Goal: Find specific page/section: Find specific page/section

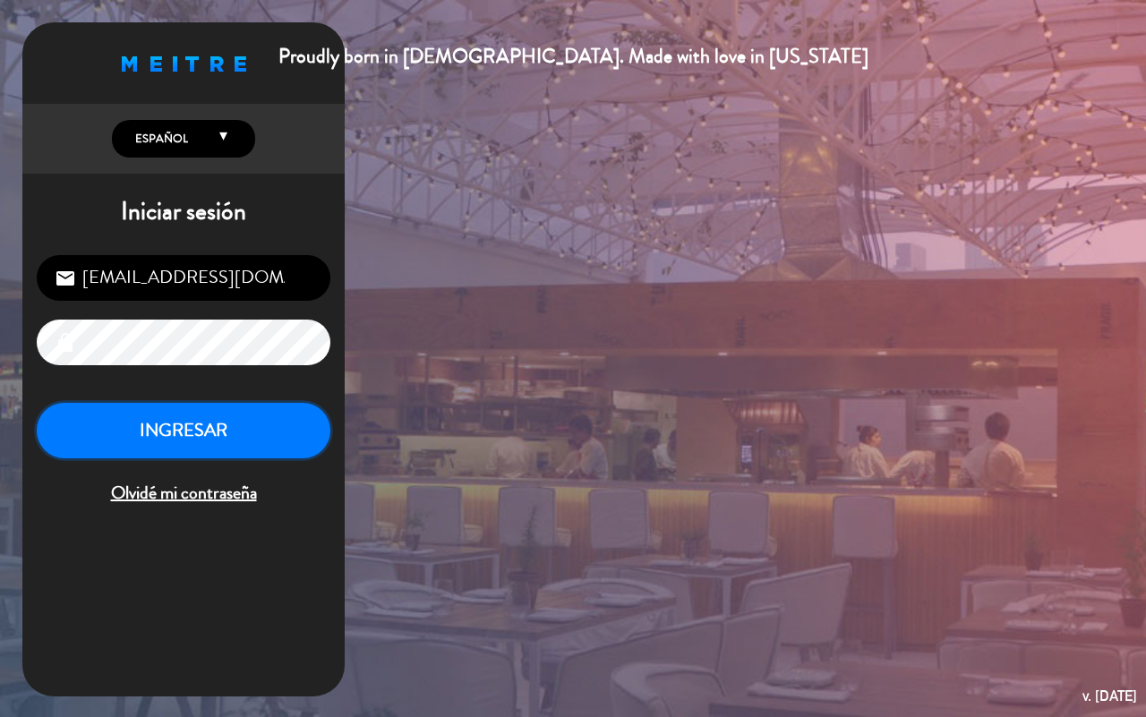
click at [243, 426] on button "INGRESAR" at bounding box center [184, 431] width 294 height 56
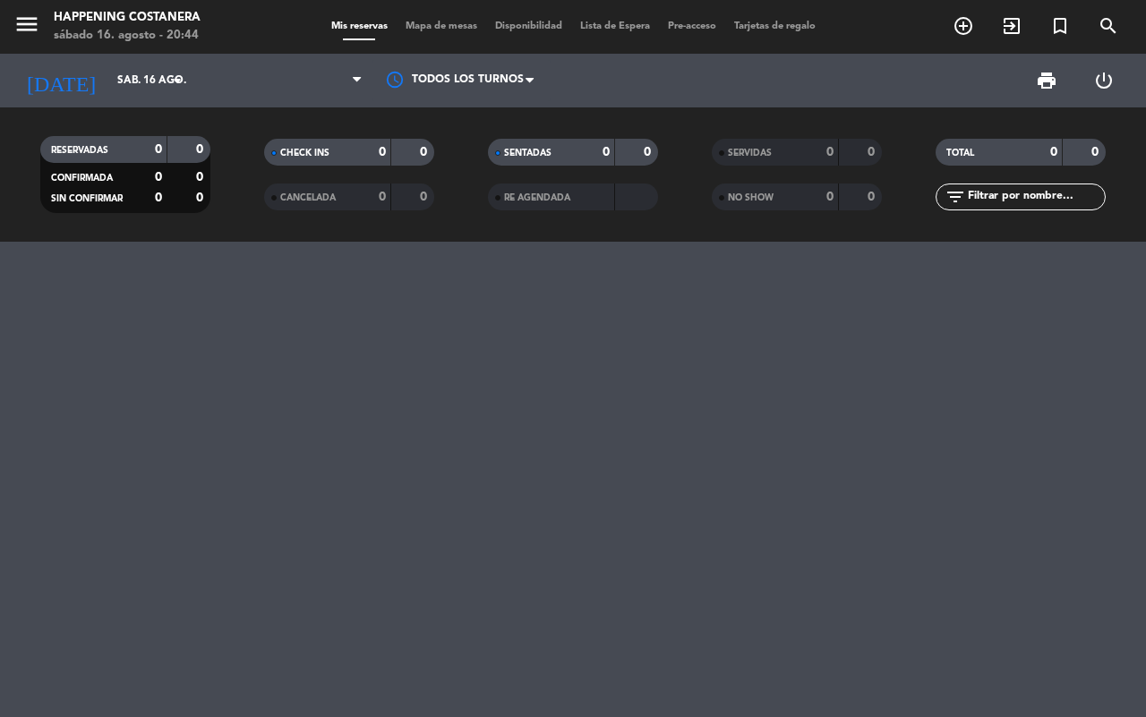
click at [436, 27] on span "Mapa de mesas" at bounding box center [442, 26] width 90 height 10
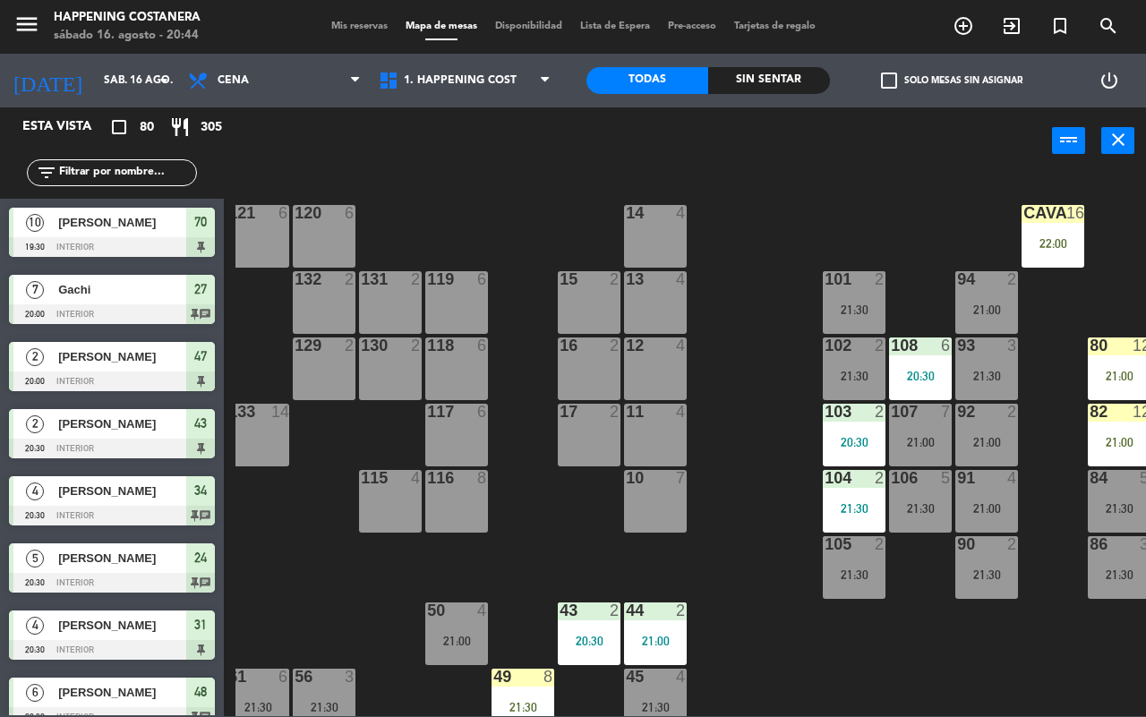
scroll to position [0, 128]
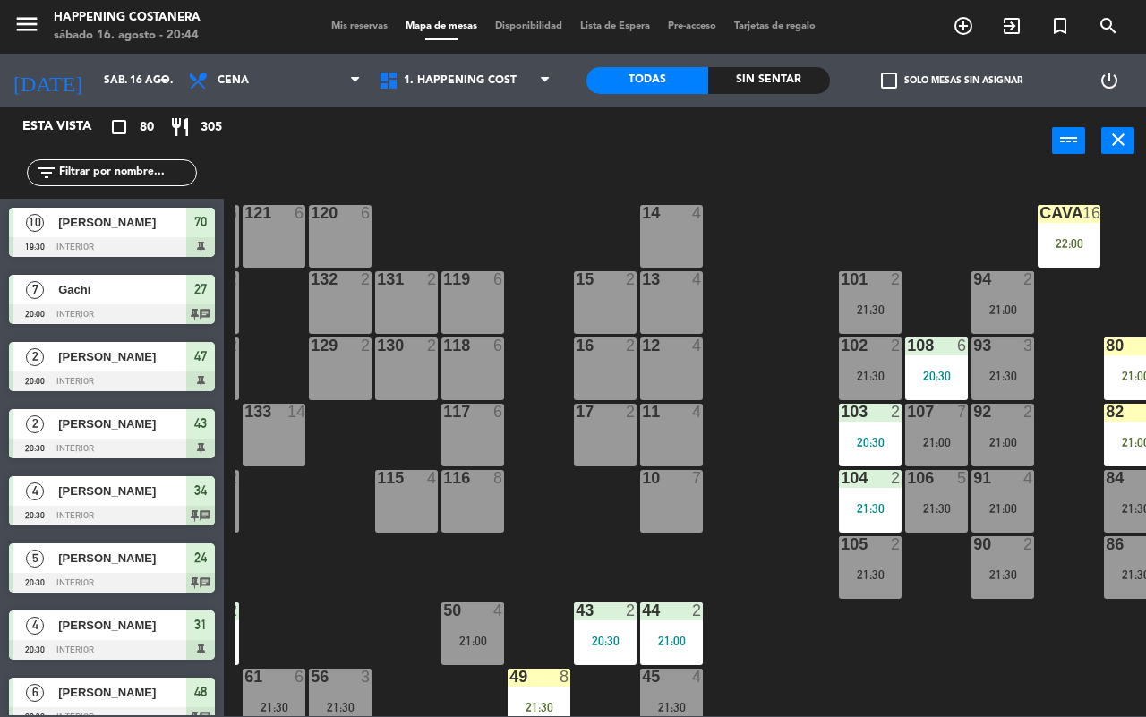
click at [1058, 220] on div at bounding box center [1070, 213] width 30 height 16
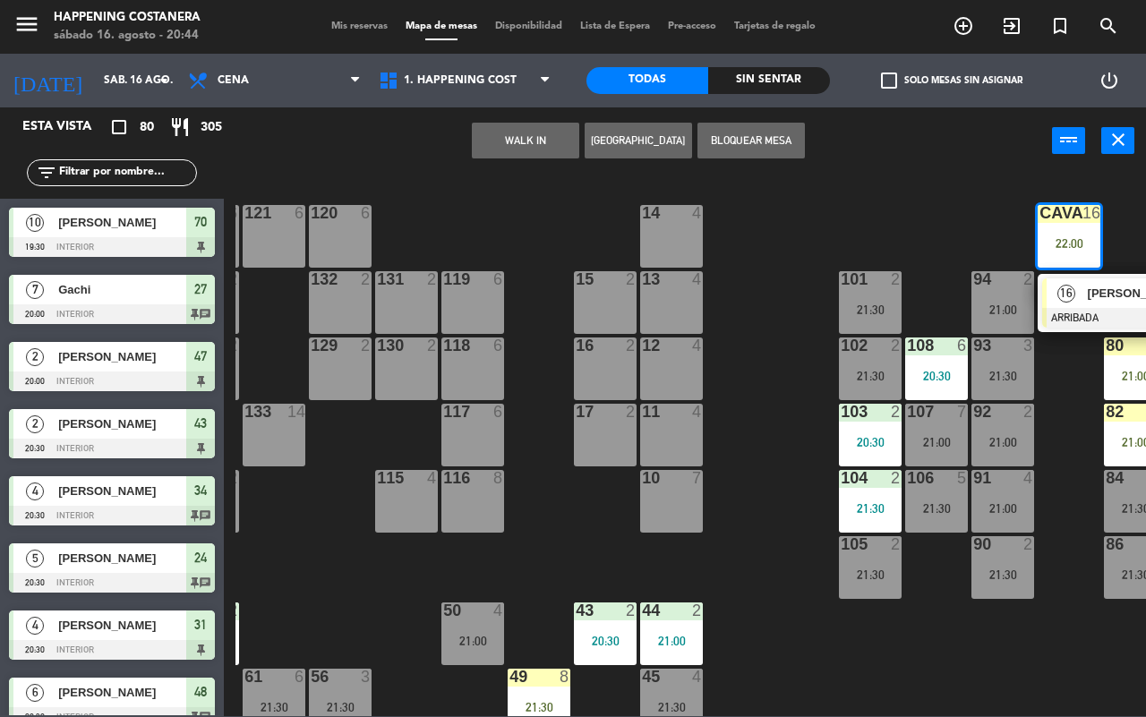
click at [1099, 280] on div "[PERSON_NAME]" at bounding box center [1144, 293] width 116 height 30
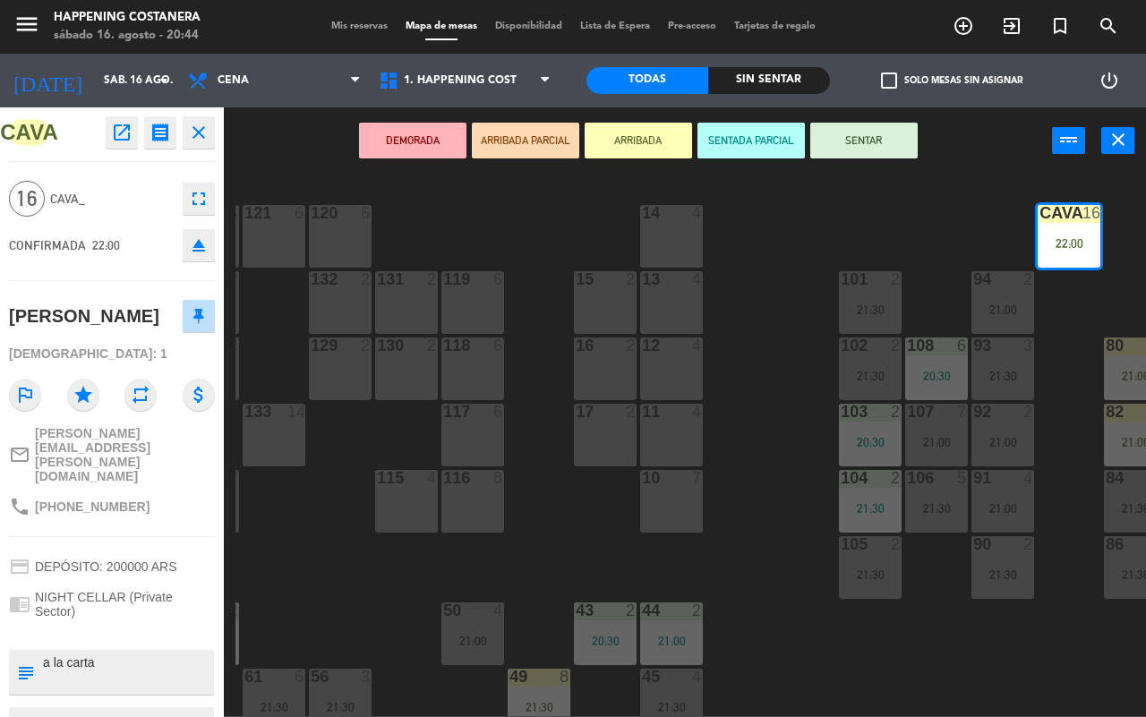
scroll to position [47, 0]
